Goal: Transaction & Acquisition: Purchase product/service

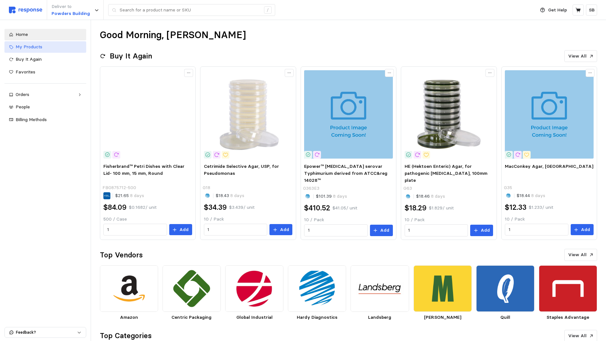
click at [26, 45] on span "My Products" at bounding box center [29, 47] width 27 height 6
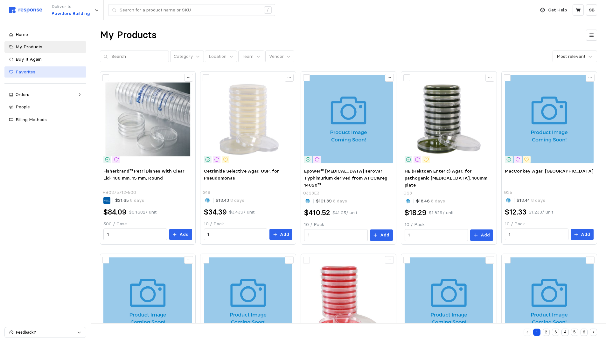
click at [27, 71] on span "Favorites" at bounding box center [26, 72] width 20 height 6
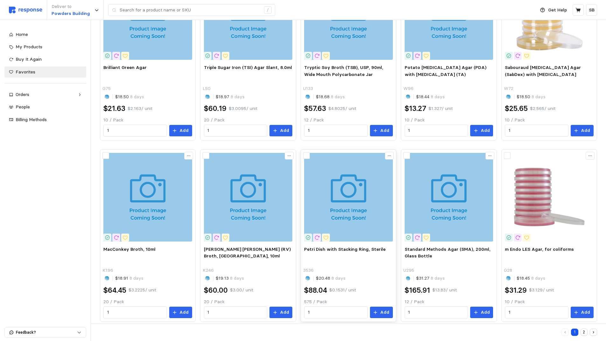
scroll to position [293, 0]
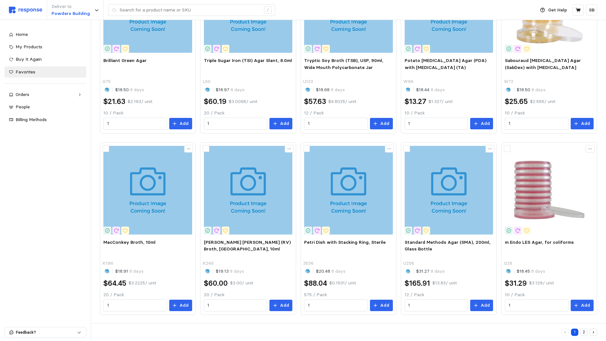
click at [586, 330] on button "2" at bounding box center [584, 332] width 7 height 7
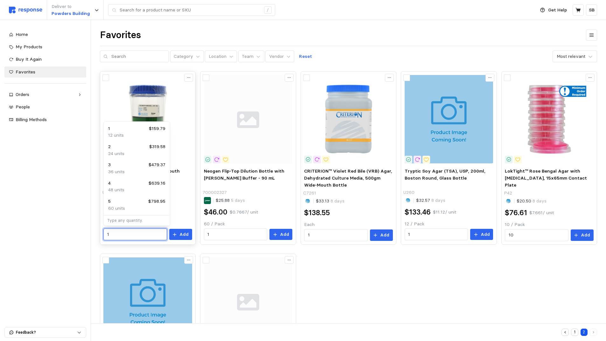
drag, startPoint x: 117, startPoint y: 234, endPoint x: 103, endPoint y: 233, distance: 14.4
click at [103, 233] on div "EE Broth Mossel, USP, Wide Mouth Polycarbonate Jar, 90ml U291 $31.25 8 days $15…" at bounding box center [147, 205] width 93 height 78
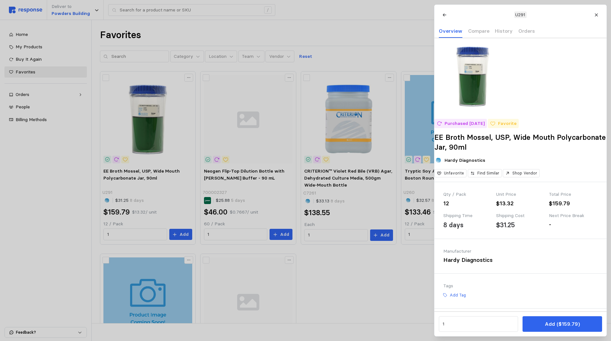
click at [149, 233] on div at bounding box center [305, 170] width 611 height 341
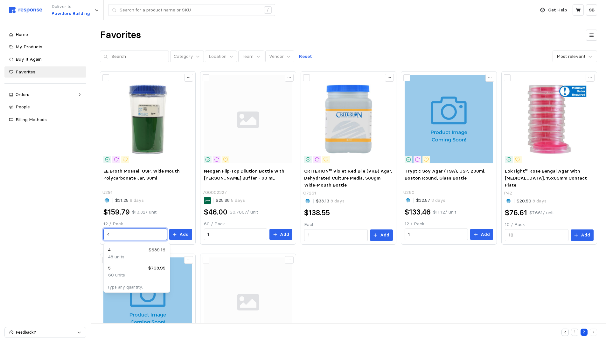
click at [126, 250] on div "4 $639.16" at bounding box center [136, 250] width 57 height 7
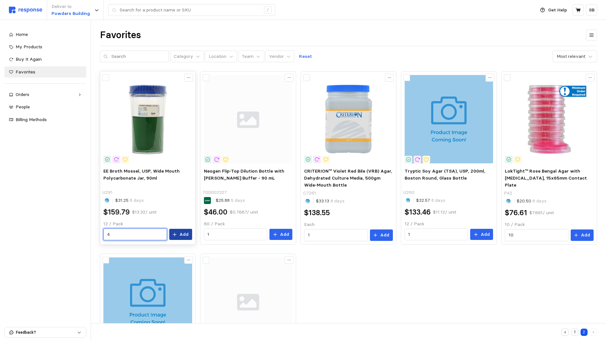
type input "4"
click at [180, 234] on button "Add" at bounding box center [180, 234] width 23 height 11
click at [576, 9] on icon at bounding box center [578, 10] width 6 height 6
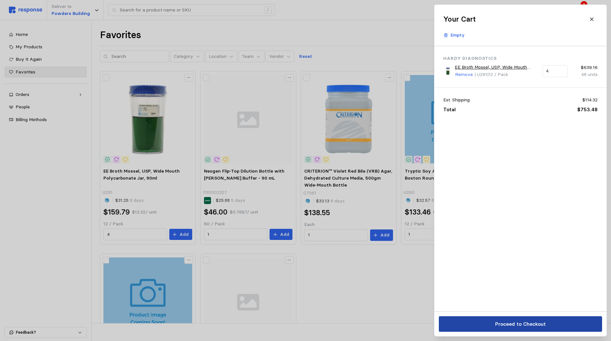
click at [518, 324] on p "Proceed to Checkout" at bounding box center [520, 324] width 51 height 8
